Goal: Use online tool/utility: Utilize a website feature to perform a specific function

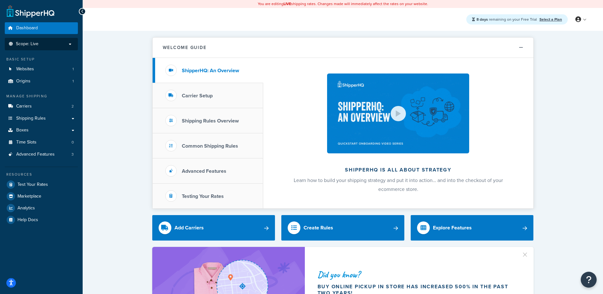
click at [58, 46] on p "Scope: Live" at bounding box center [41, 43] width 67 height 5
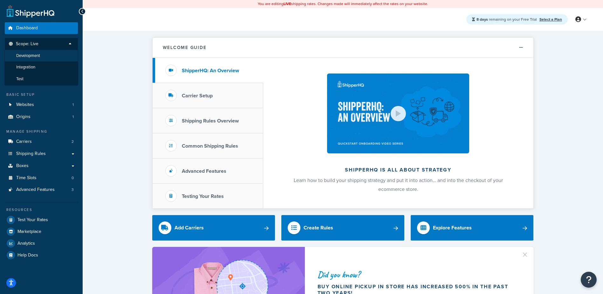
click at [54, 52] on li "Development" at bounding box center [41, 56] width 74 height 12
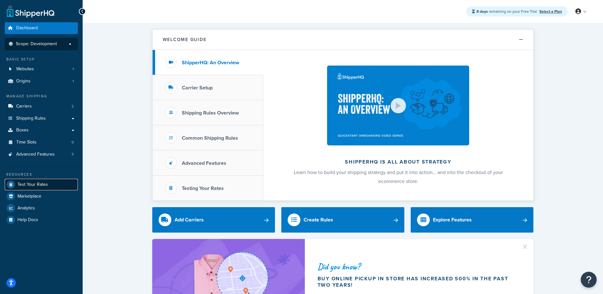
click at [26, 182] on span "Test Your Rates" at bounding box center [32, 184] width 31 height 5
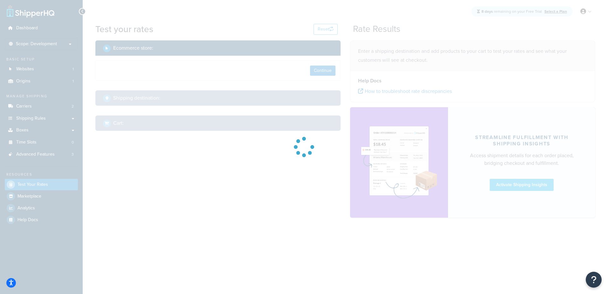
select select "[GEOGRAPHIC_DATA]"
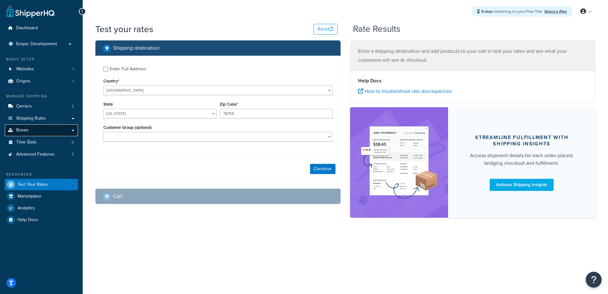
click at [26, 132] on span "Boxes" at bounding box center [22, 129] width 12 height 5
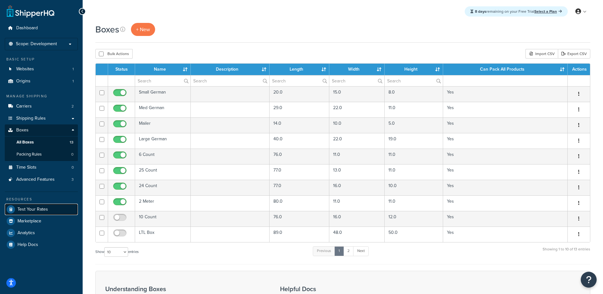
click at [36, 205] on link "Test Your Rates" at bounding box center [41, 208] width 73 height 11
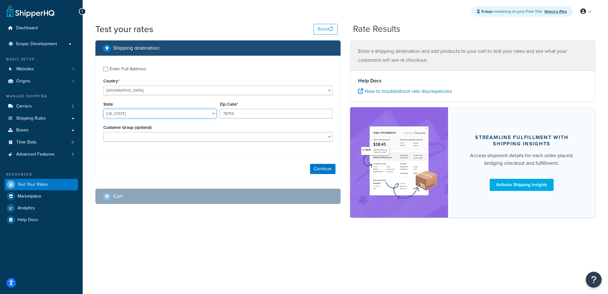
click at [124, 117] on select "Alabama Alaska American Samoa Arizona Arkansas Armed Forces Americas Armed Forc…" at bounding box center [159, 114] width 113 height 10
select select "CA"
click at [103, 109] on select "Alabama Alaska American Samoa Arizona Arkansas Armed Forces Americas Armed Forc…" at bounding box center [159, 114] width 113 height 10
type input "90210"
click at [105, 68] on input "Enter Full Address" at bounding box center [105, 69] width 5 height 5
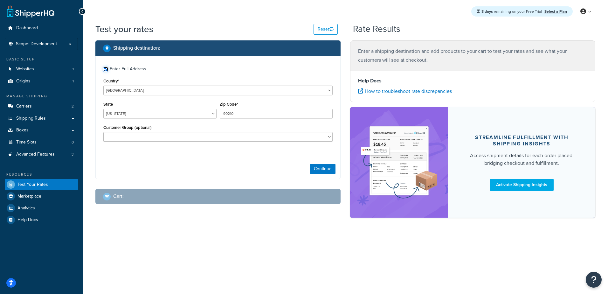
checkbox input "true"
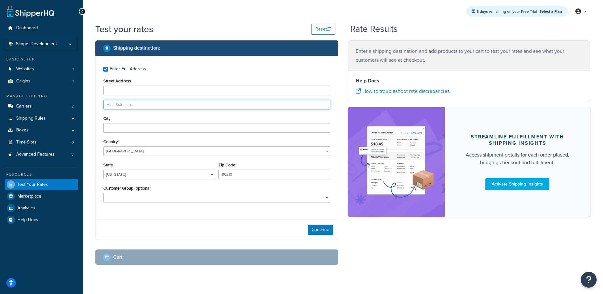
click at [119, 105] on input "text" at bounding box center [216, 105] width 227 height 10
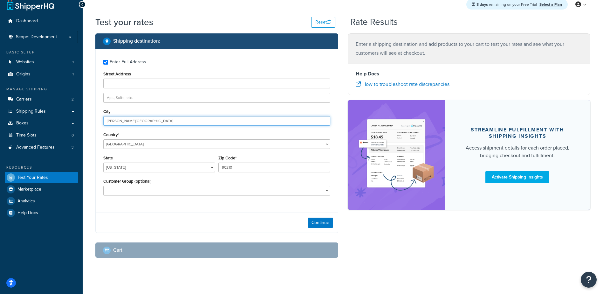
scroll to position [13, 0]
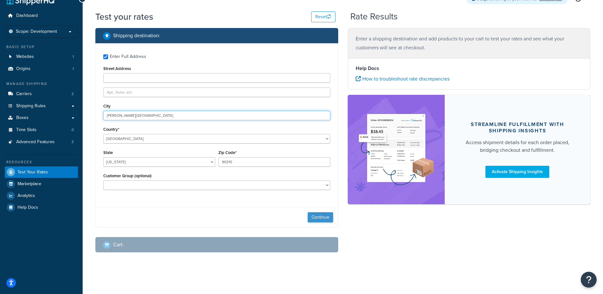
type input "beverly hills"
click at [324, 216] on button "Continue" at bounding box center [320, 217] width 25 height 10
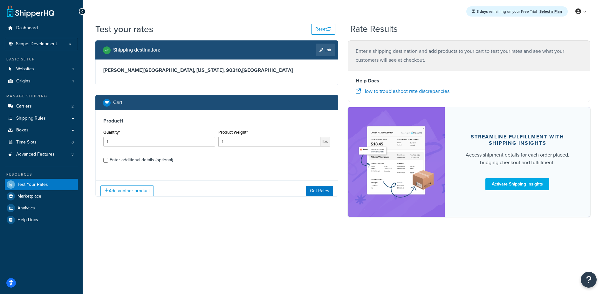
scroll to position [0, 0]
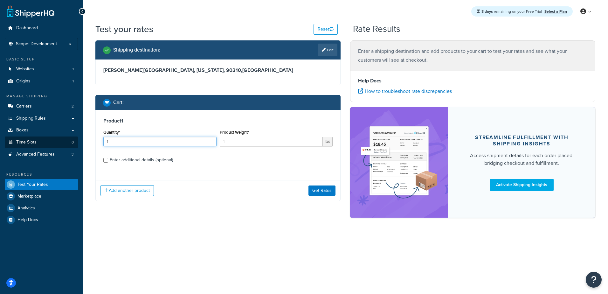
drag, startPoint x: 111, startPoint y: 141, endPoint x: 64, endPoint y: 141, distance: 47.0
click at [81, 141] on div "Dashboard Scope: Development Basic Setup Websites 1 Origins 1 Manage Shipping C…" at bounding box center [304, 147] width 608 height 294
type input "5"
click at [111, 159] on div "Enter additional details (optional)" at bounding box center [141, 159] width 63 height 9
click at [108, 159] on input "Enter additional details (optional)" at bounding box center [105, 160] width 5 height 5
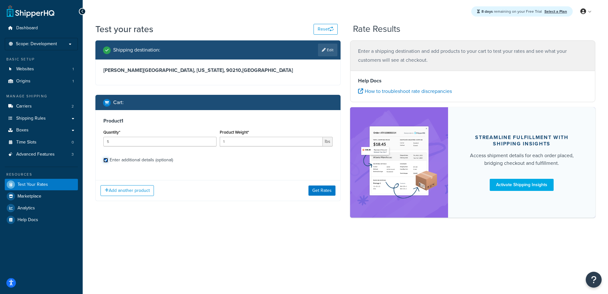
checkbox input "true"
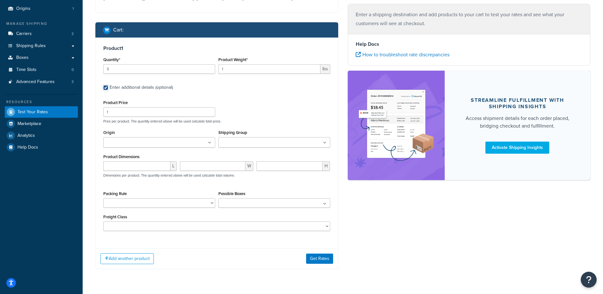
scroll to position [90, 0]
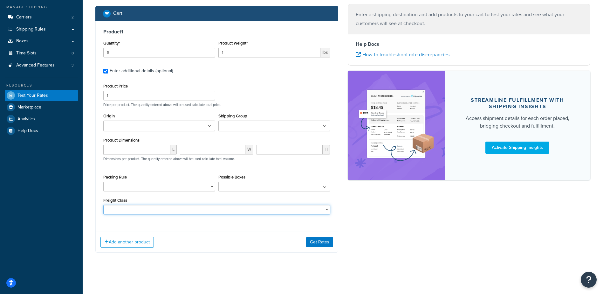
click at [224, 209] on select "50 55 60 65 70 77.5 85 92.5 100 110 125 150 175 200 250 300 400 500" at bounding box center [216, 210] width 227 height 10
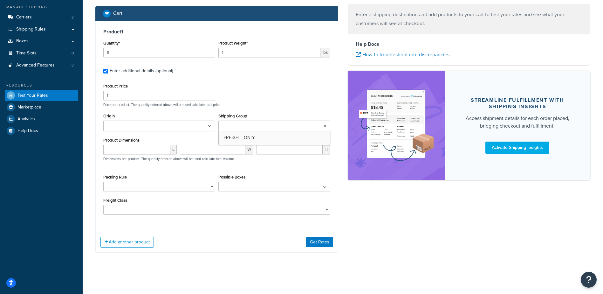
click at [326, 125] on icon at bounding box center [324, 126] width 3 height 4
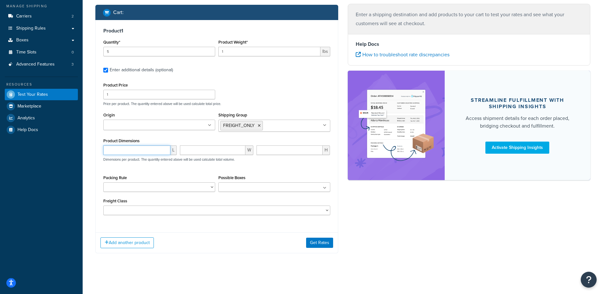
click at [120, 148] on input "number" at bounding box center [136, 150] width 67 height 10
type input "11"
type input "48"
type input "89"
click at [317, 243] on button "Get Rates" at bounding box center [319, 242] width 27 height 10
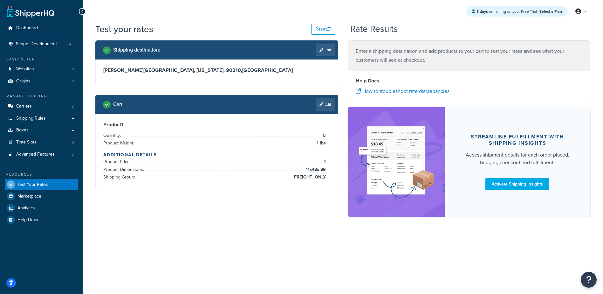
scroll to position [0, 0]
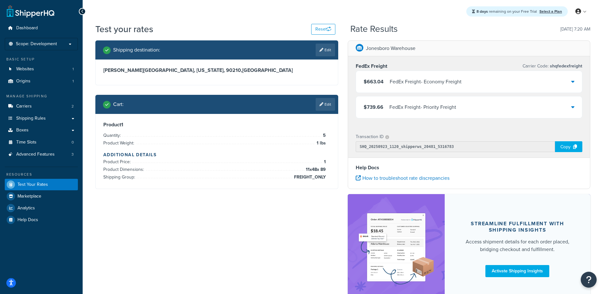
click at [533, 84] on div "$663.04 FedEx Freight - Economy Freight" at bounding box center [469, 82] width 226 height 22
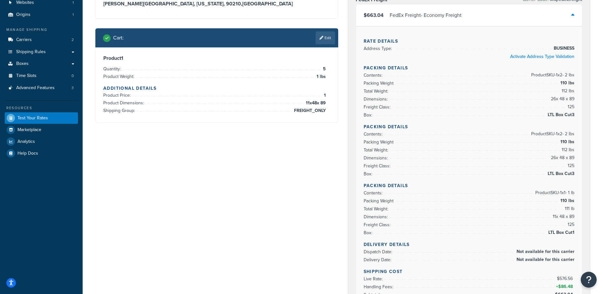
scroll to position [32, 0]
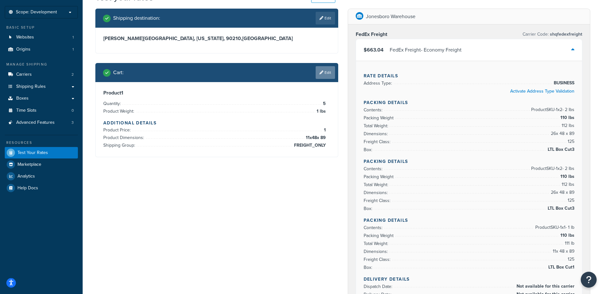
click at [328, 72] on link "Edit" at bounding box center [325, 72] width 19 height 13
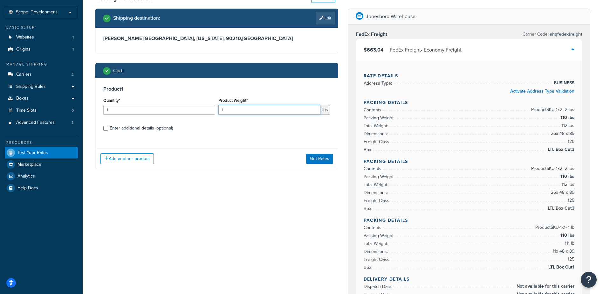
drag, startPoint x: 249, startPoint y: 109, endPoint x: 151, endPoint y: 110, distance: 98.8
click at [154, 110] on div "Quantity* 1 Product Weight* 1 lbs" at bounding box center [217, 107] width 230 height 23
click at [142, 110] on input "1" at bounding box center [159, 110] width 112 height 10
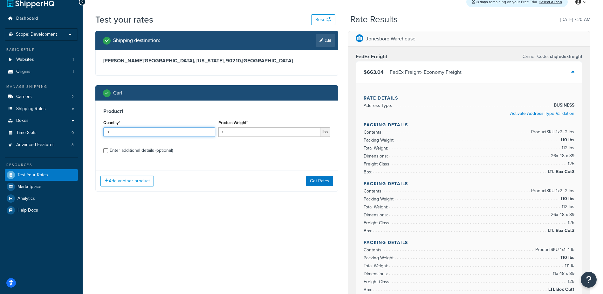
scroll to position [0, 0]
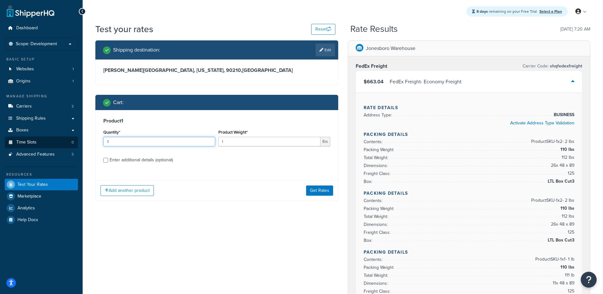
drag, startPoint x: 125, startPoint y: 142, endPoint x: 55, endPoint y: 143, distance: 69.9
type input "10"
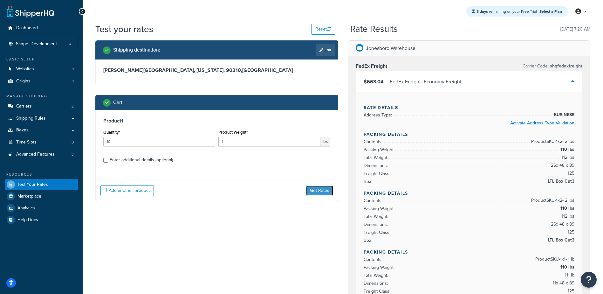
click at [317, 187] on button "Get Rates" at bounding box center [319, 190] width 27 height 10
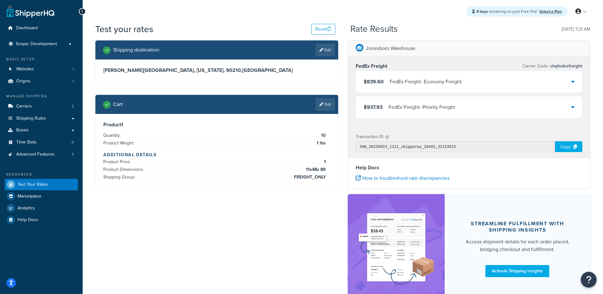
click at [442, 88] on div "$839.60 FedEx Freight - Economy Freight" at bounding box center [469, 82] width 226 height 22
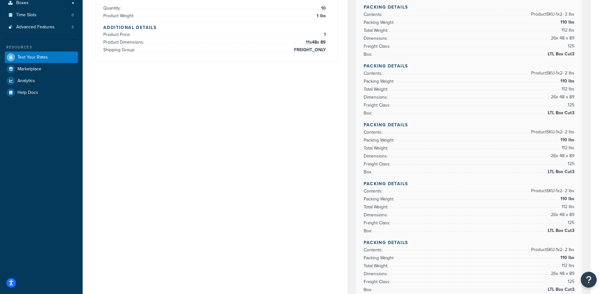
scroll to position [95, 0]
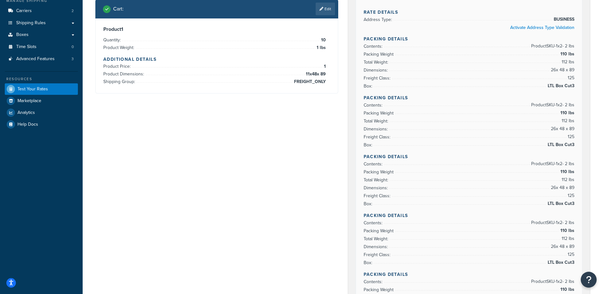
click at [207, 122] on div "Shipping destination : Edit beverly hills, California, 90210 , United States Ca…" at bounding box center [343, 291] width 504 height 692
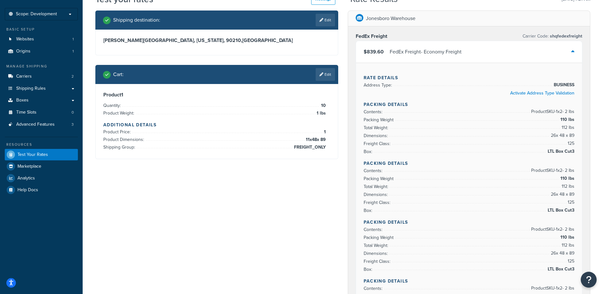
scroll to position [0, 0]
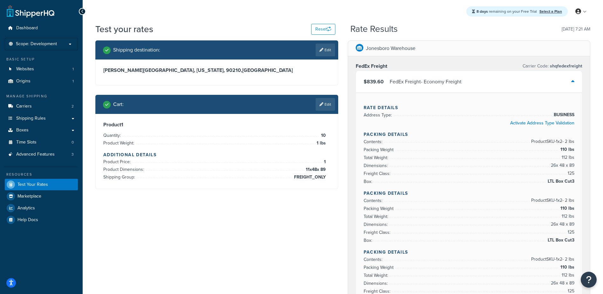
click at [524, 82] on div "$839.60 FedEx Freight - Economy Freight" at bounding box center [469, 82] width 226 height 22
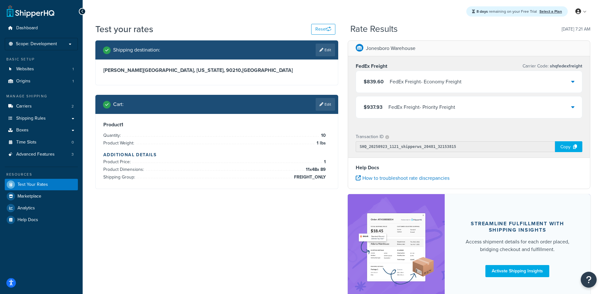
click at [564, 111] on div "$937.93 FedEx Freight - Priority Freight" at bounding box center [469, 107] width 226 height 22
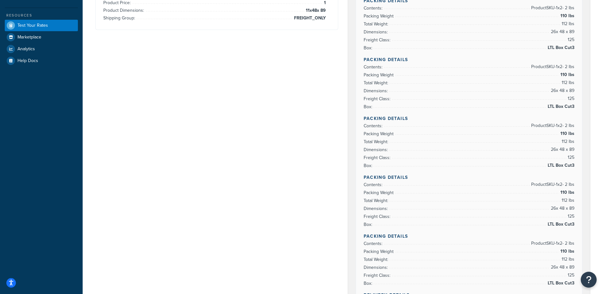
scroll to position [350, 0]
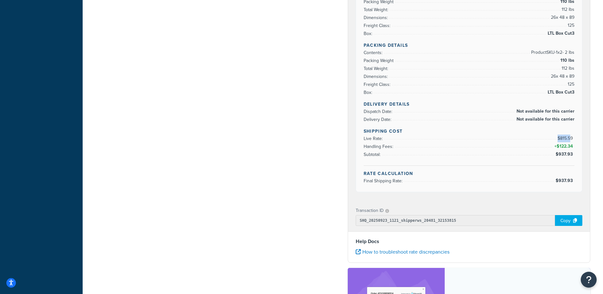
drag, startPoint x: 570, startPoint y: 138, endPoint x: 554, endPoint y: 141, distance: 16.2
click at [554, 141] on li "Live Rate: $815.59" at bounding box center [469, 138] width 211 height 8
